Goal: Find specific page/section: Find specific page/section

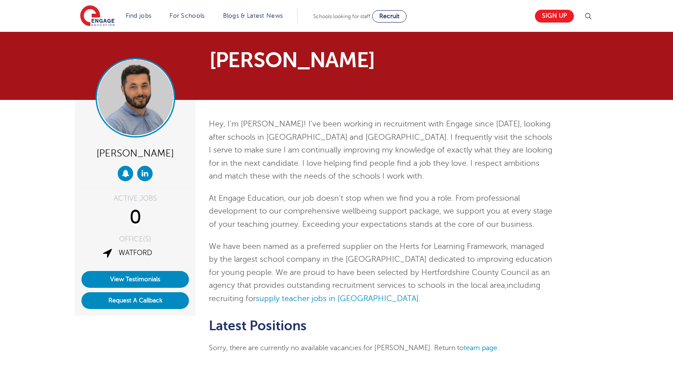
click at [101, 108] on img at bounding box center [135, 97] width 75 height 75
click at [157, 109] on img at bounding box center [135, 97] width 75 height 75
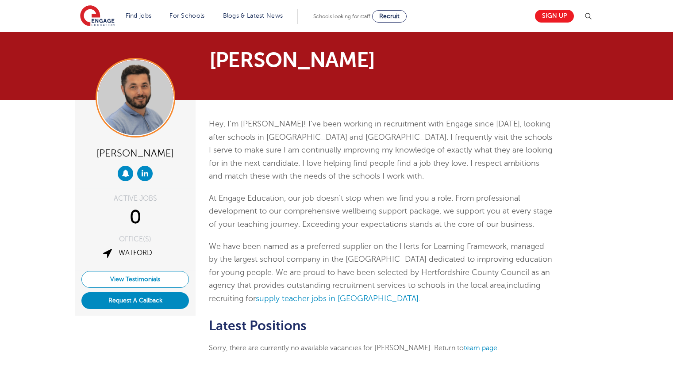
click at [162, 282] on link "View Testimonials" at bounding box center [134, 279] width 107 height 17
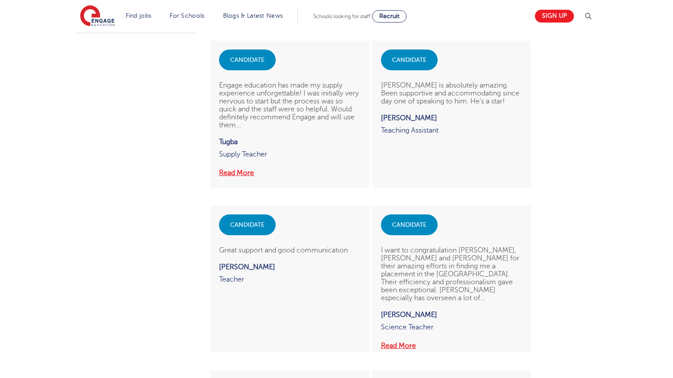
scroll to position [274, 0]
